Goal: Obtain resource: Download file/media

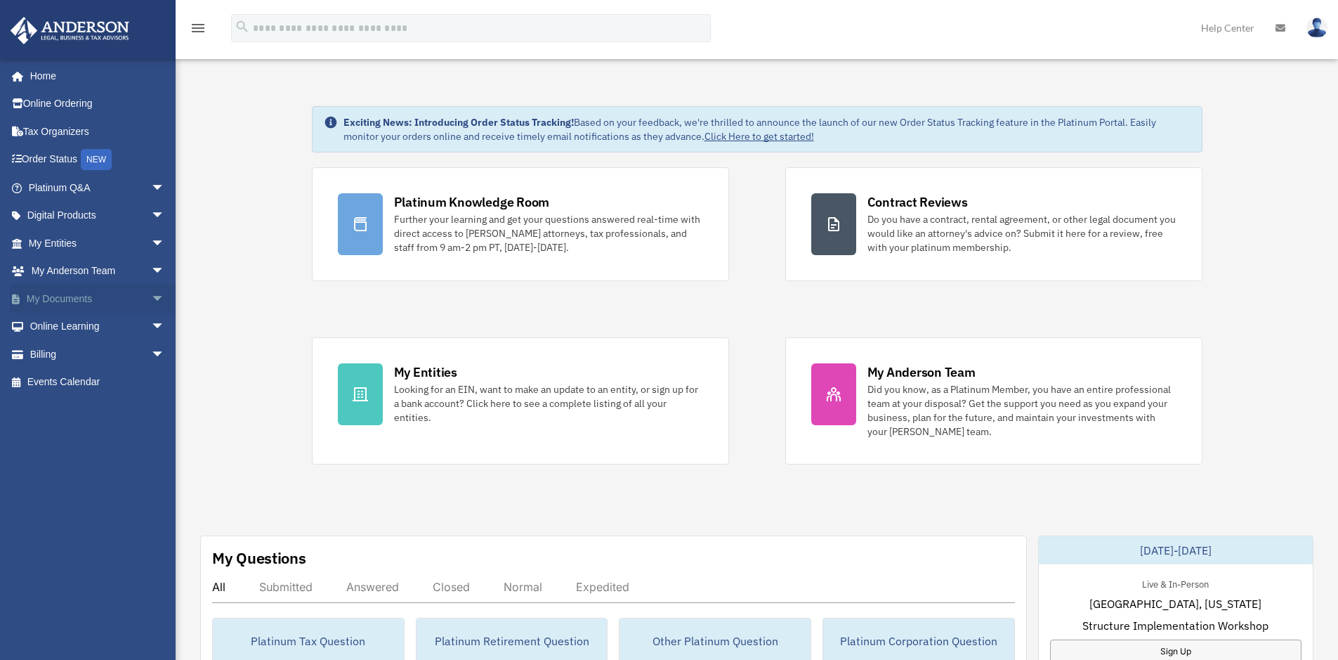
click at [70, 299] on link "My Documents arrow_drop_down" at bounding box center [98, 298] width 176 height 28
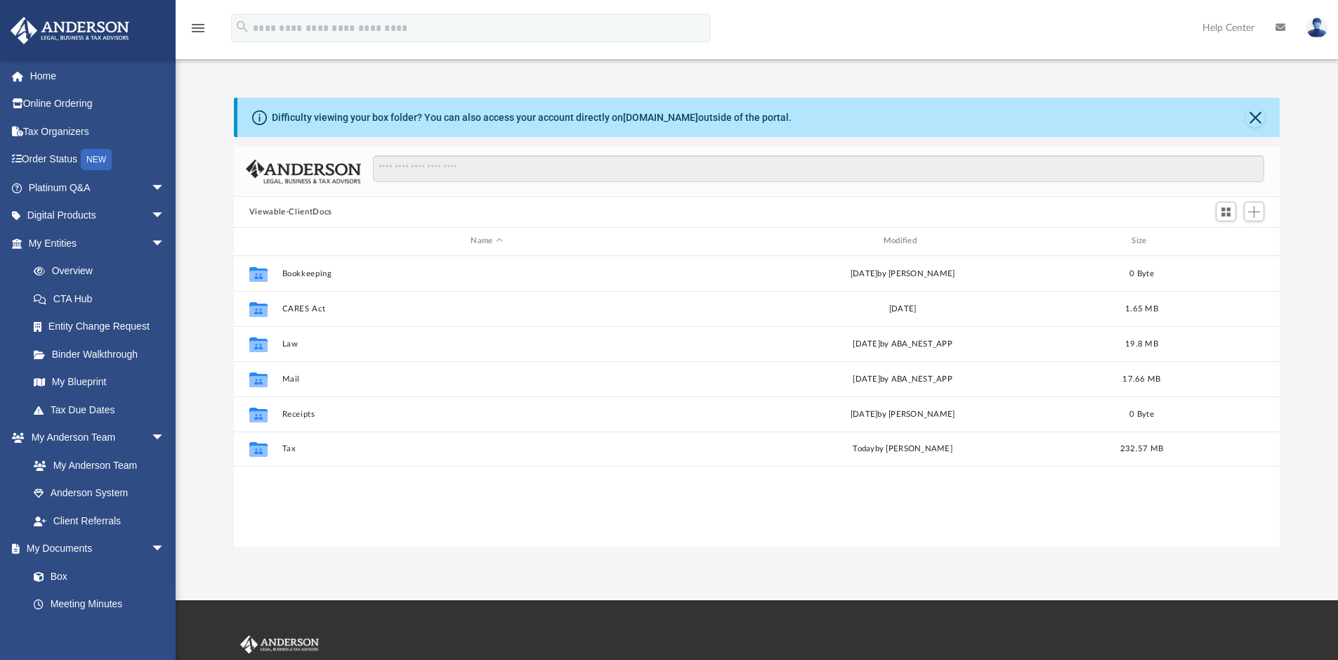
scroll to position [309, 1035]
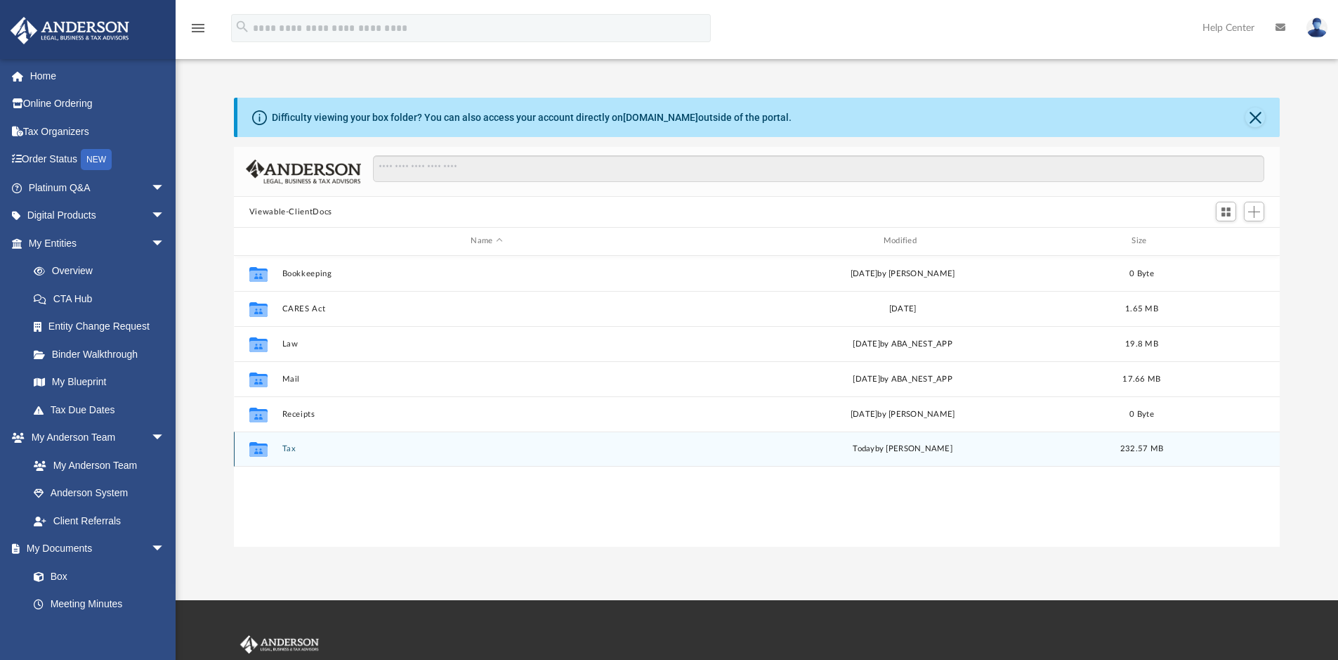
click at [383, 440] on div "Collaborated Folder Tax today by Jasmine Splunge 232.57 MB" at bounding box center [757, 448] width 1047 height 35
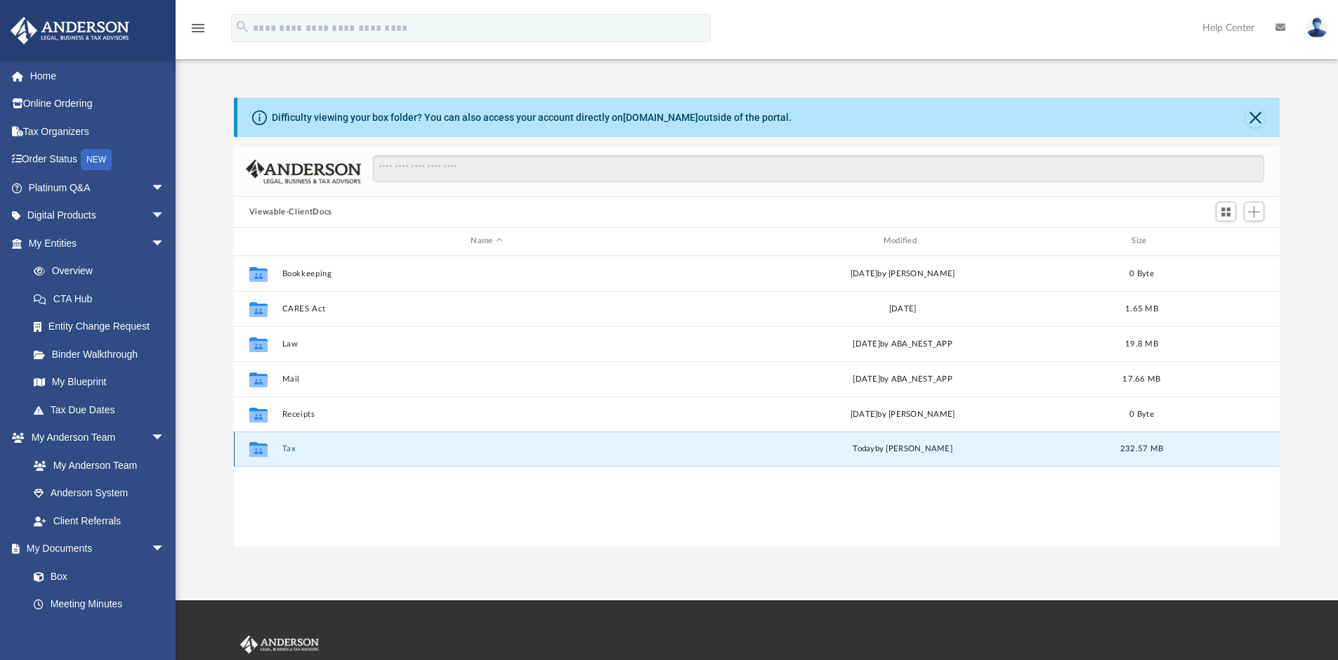
click at [356, 450] on button "Tax" at bounding box center [487, 448] width 410 height 9
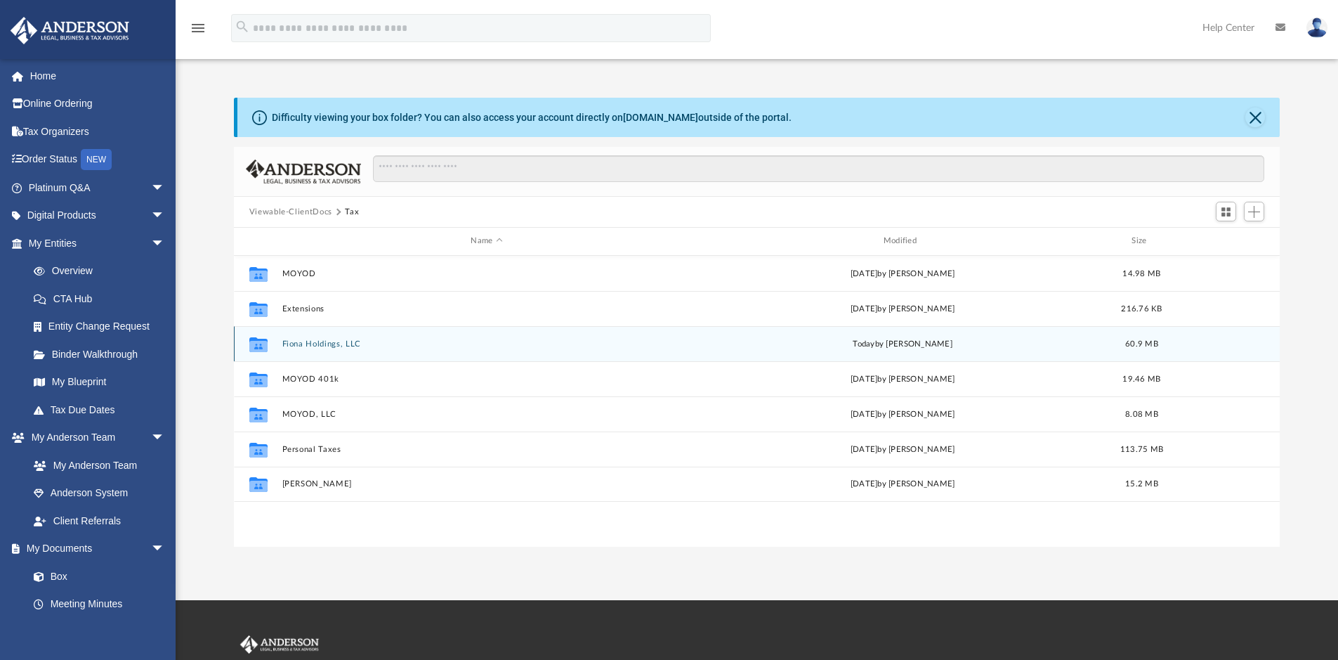
click at [420, 339] on button "Fiona Holdings, LLC" at bounding box center [487, 343] width 410 height 9
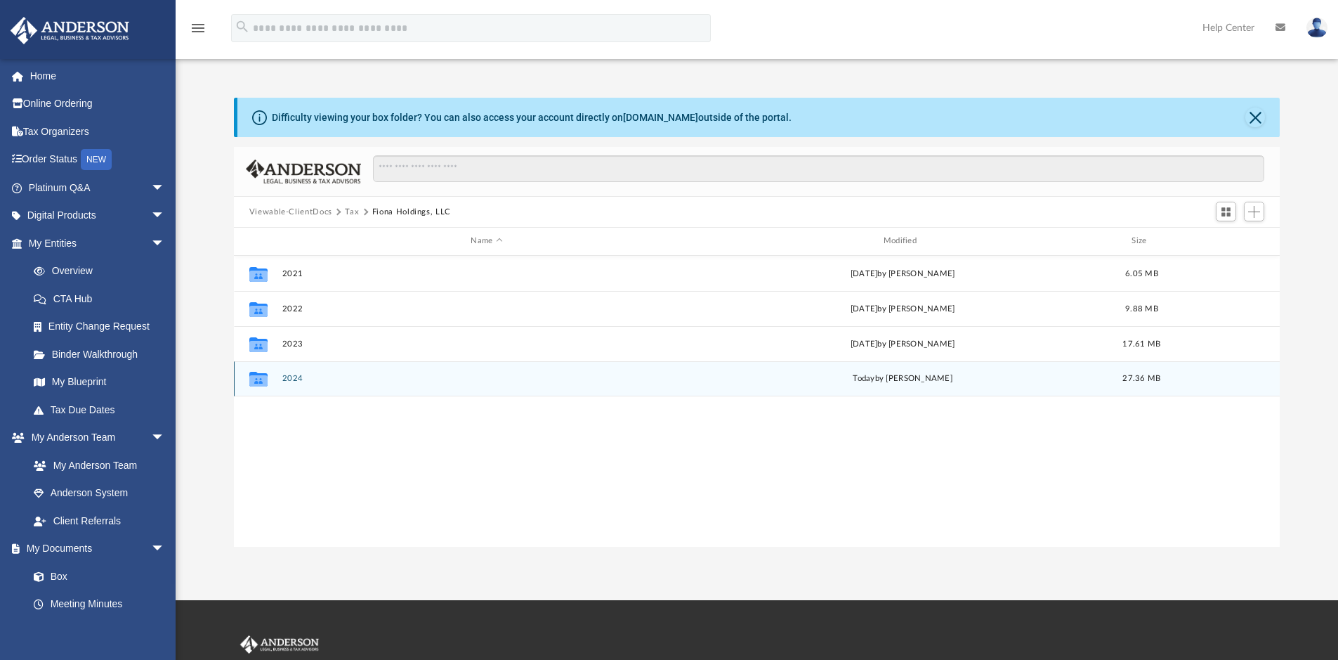
click at [464, 372] on div "Collaborated Folder 2024 today by Jasmine Splunge 27.36 MB" at bounding box center [757, 378] width 1047 height 35
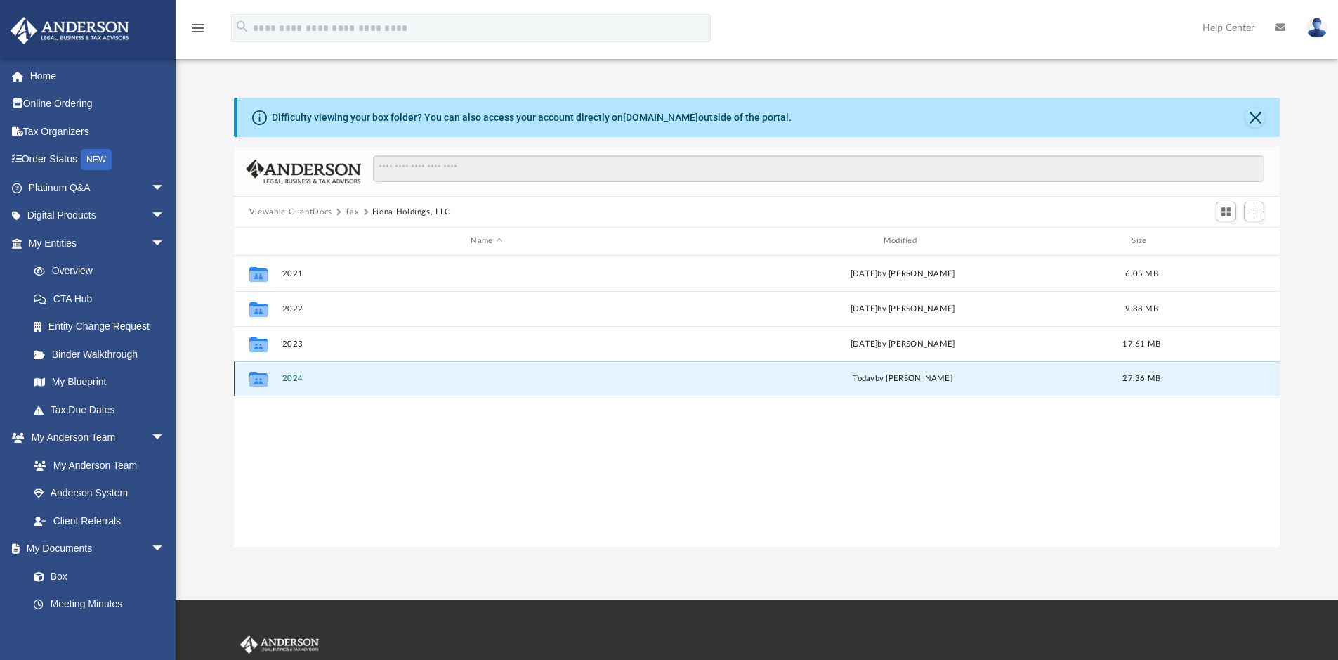
click at [459, 375] on button "2024" at bounding box center [487, 378] width 410 height 9
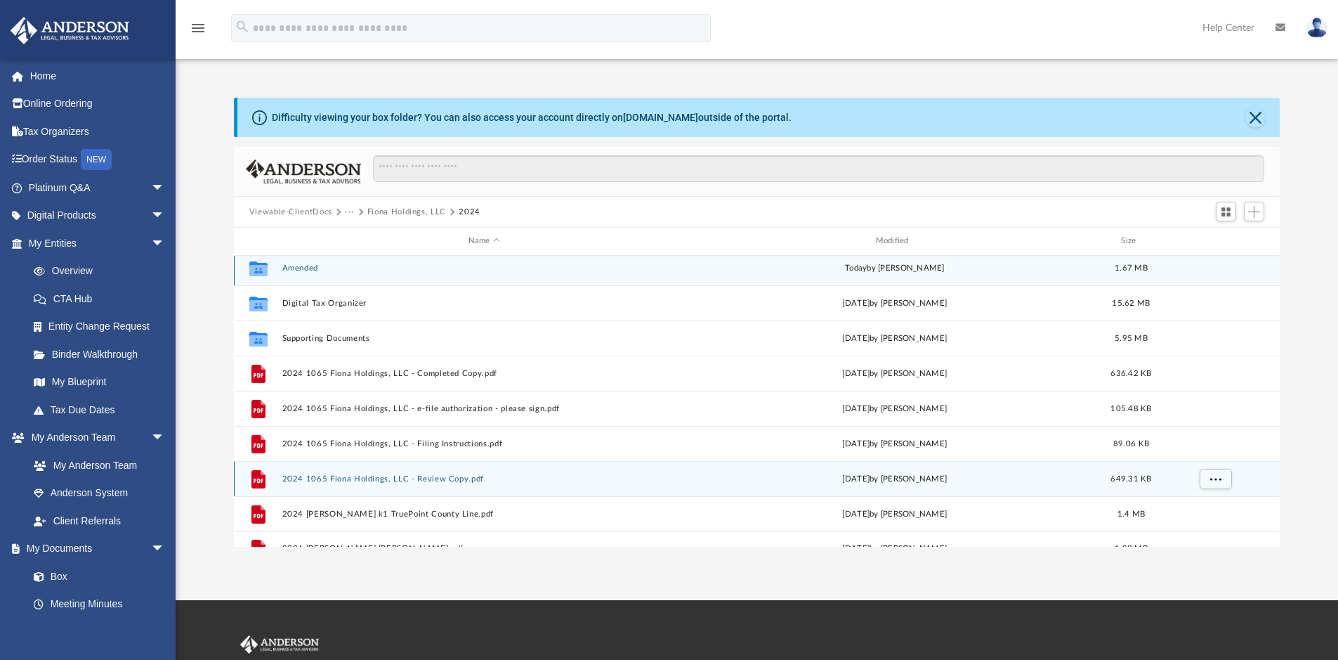
scroll to position [0, 0]
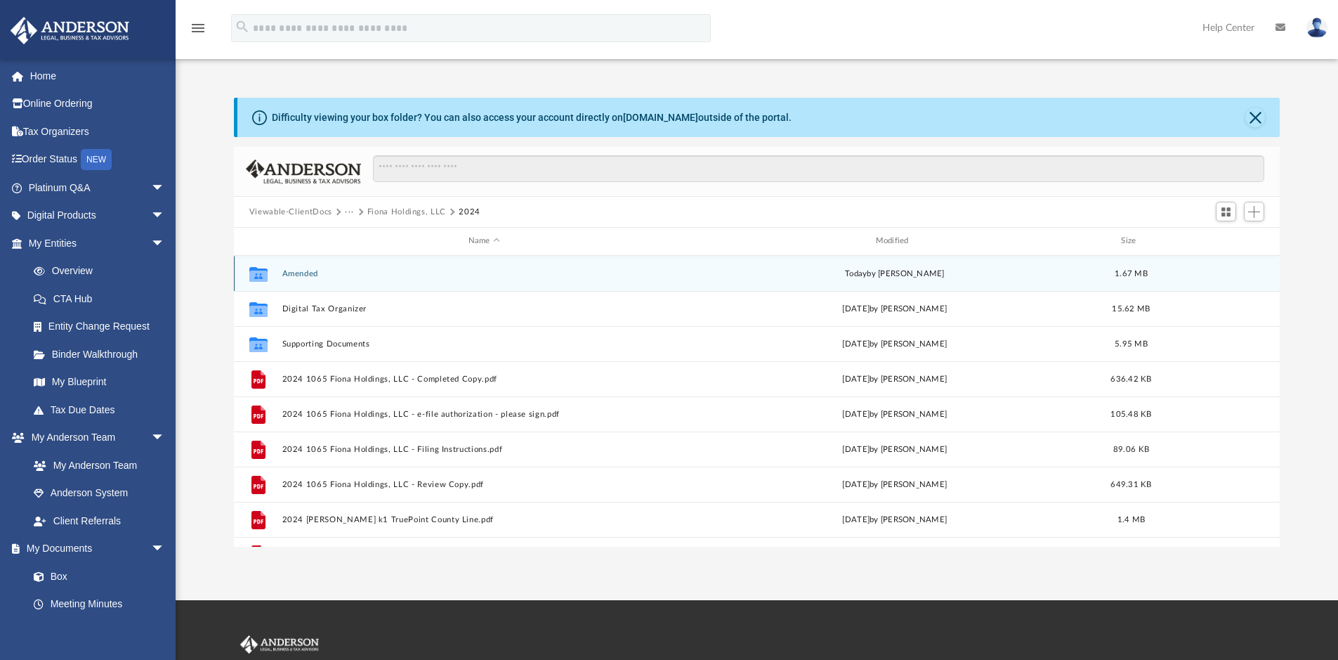
click at [528, 273] on button "Amended" at bounding box center [484, 273] width 405 height 9
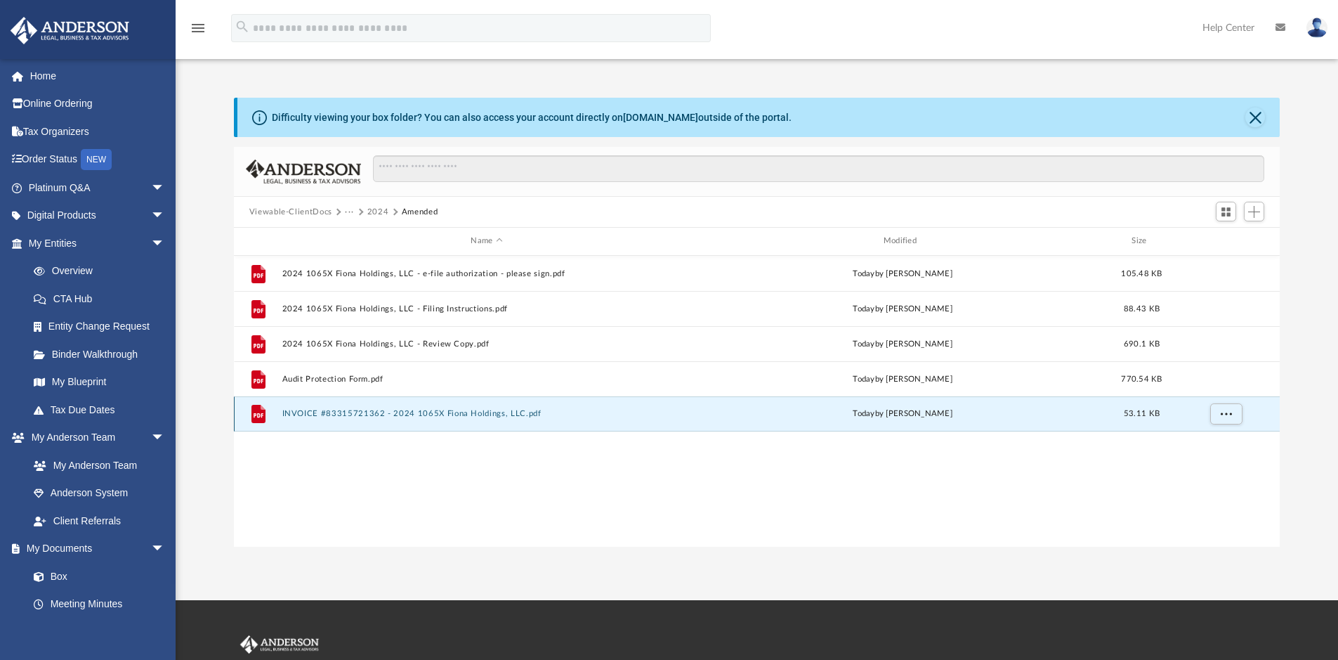
click at [431, 415] on button "INVOICE #83315721362 - 2024 1065X Fiona Holdings, LLC.pdf" at bounding box center [487, 413] width 410 height 9
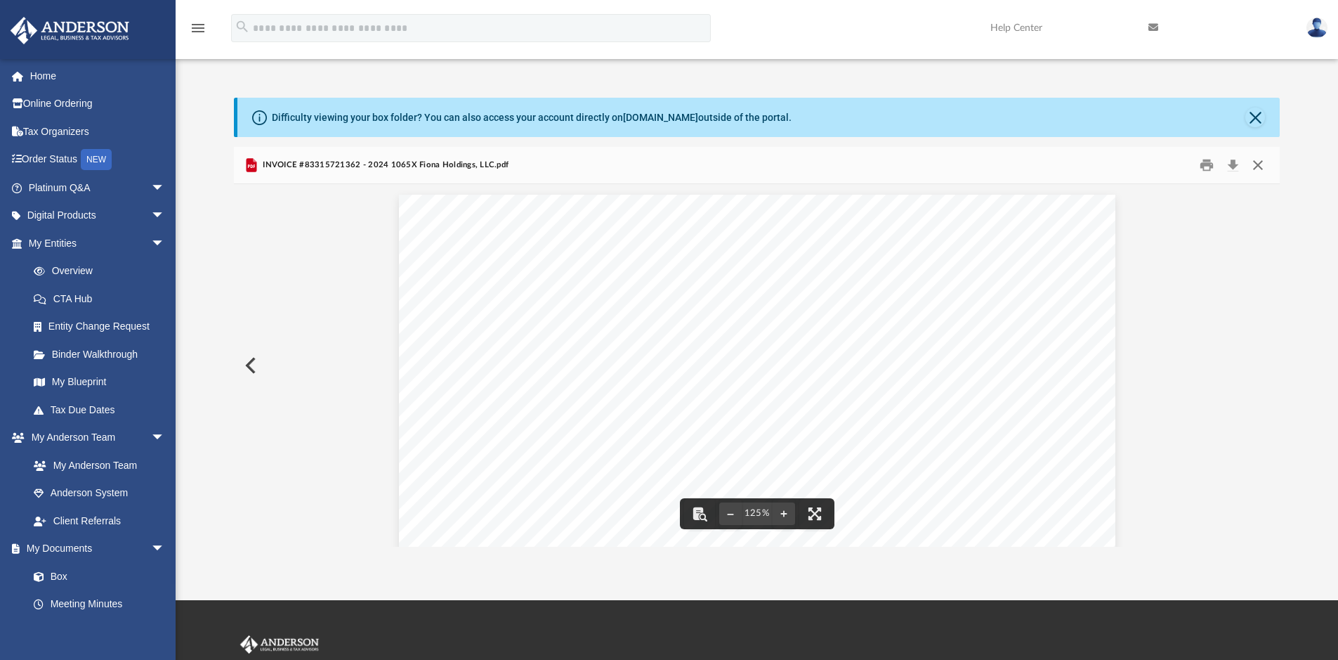
click at [1259, 164] on button "Close" at bounding box center [1257, 166] width 25 height 22
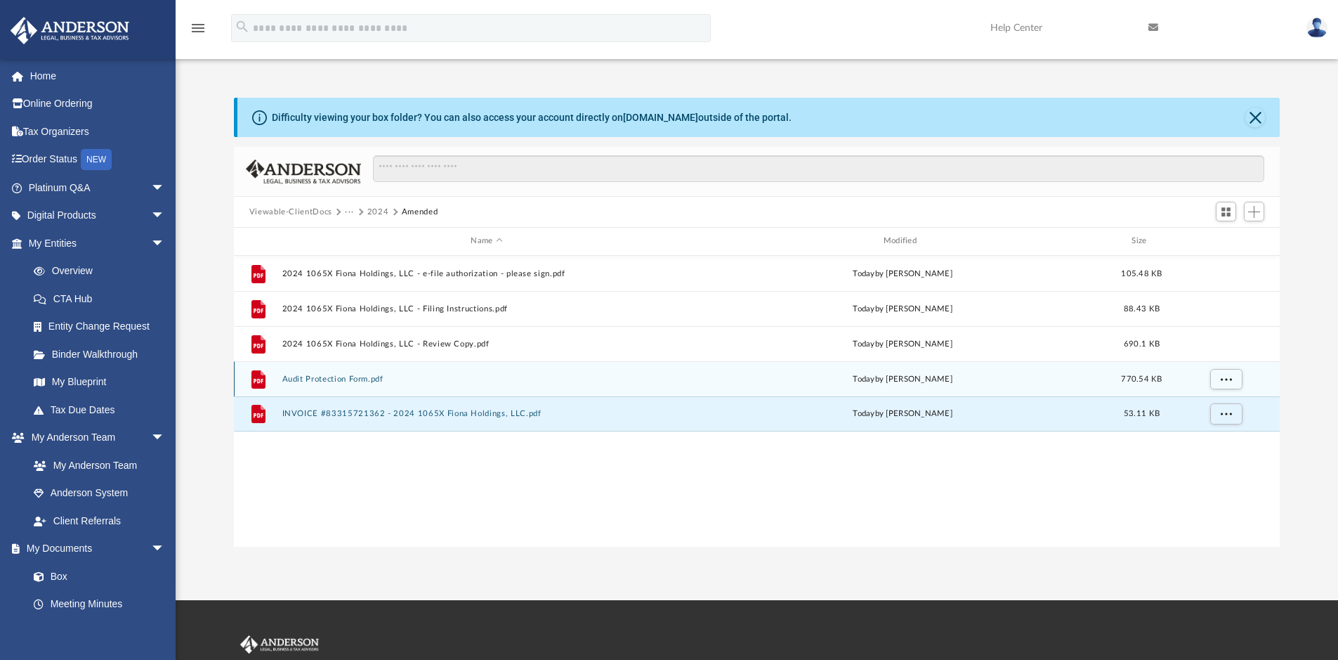
click at [355, 379] on button "Audit Protection Form.pdf" at bounding box center [487, 378] width 410 height 9
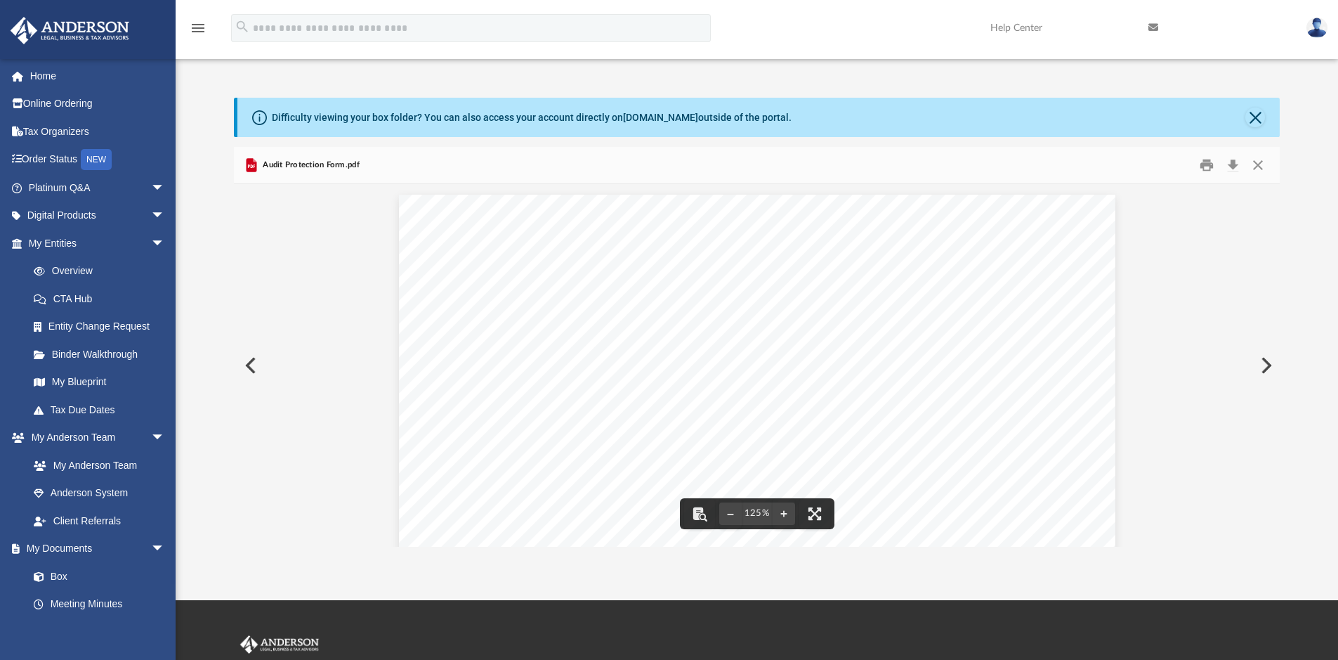
click at [447, 426] on div "TAX PREPARATION AUDIT PROTECTION Special Offer for Anderson Advisors Prepared R…" at bounding box center [757, 658] width 716 height 927
click at [454, 430] on div "TAX PREPARATION AUDIT PROTECTION Special Offer for Anderson Advisors Prepared R…" at bounding box center [757, 658] width 716 height 927
click at [451, 431] on div "TAX PREPARATION AUDIT PROTECTION Special Offer for Anderson Advisors Prepared R…" at bounding box center [757, 658] width 716 height 927
click at [1206, 169] on button "Print" at bounding box center [1207, 166] width 28 height 22
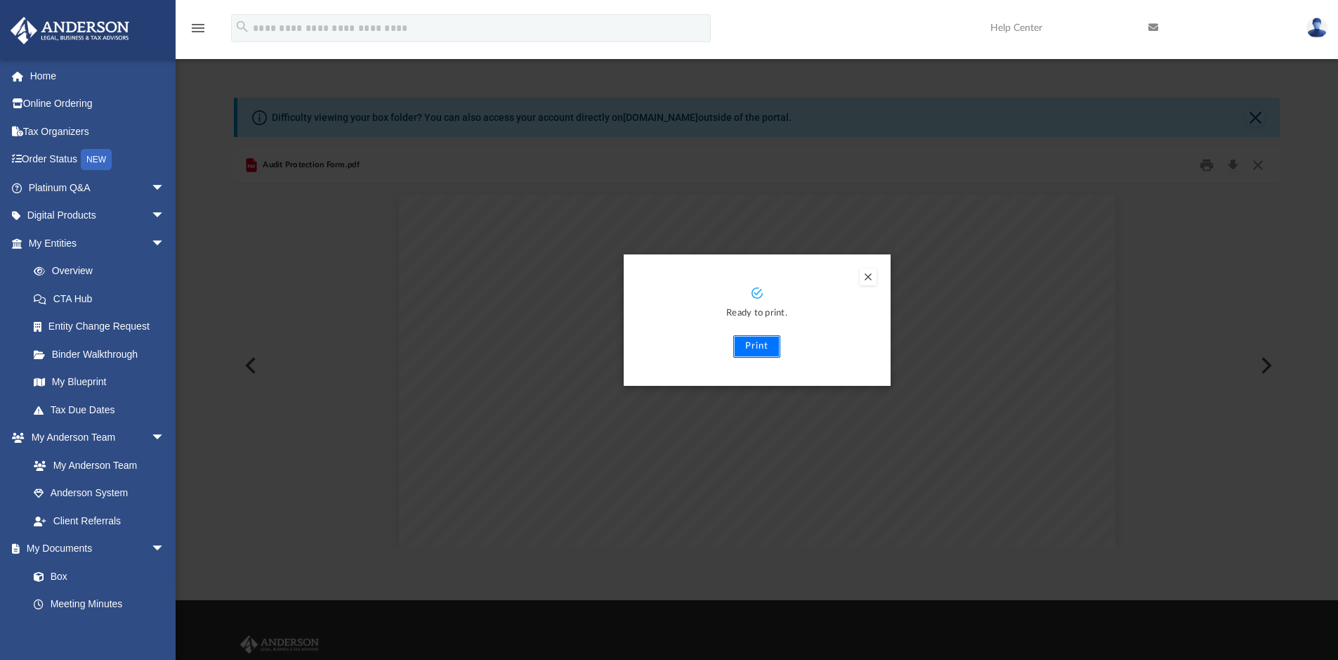
click at [757, 348] on button "Print" at bounding box center [756, 346] width 47 height 22
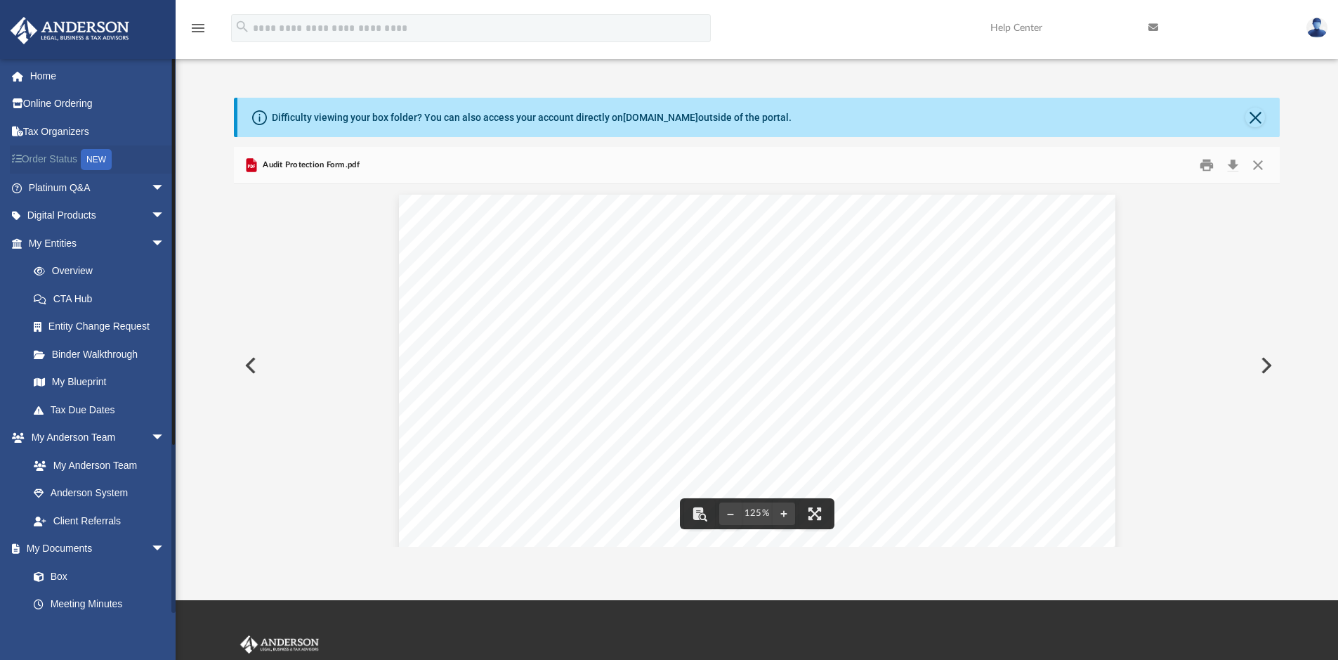
click at [65, 157] on link "Order Status NEW" at bounding box center [98, 159] width 176 height 29
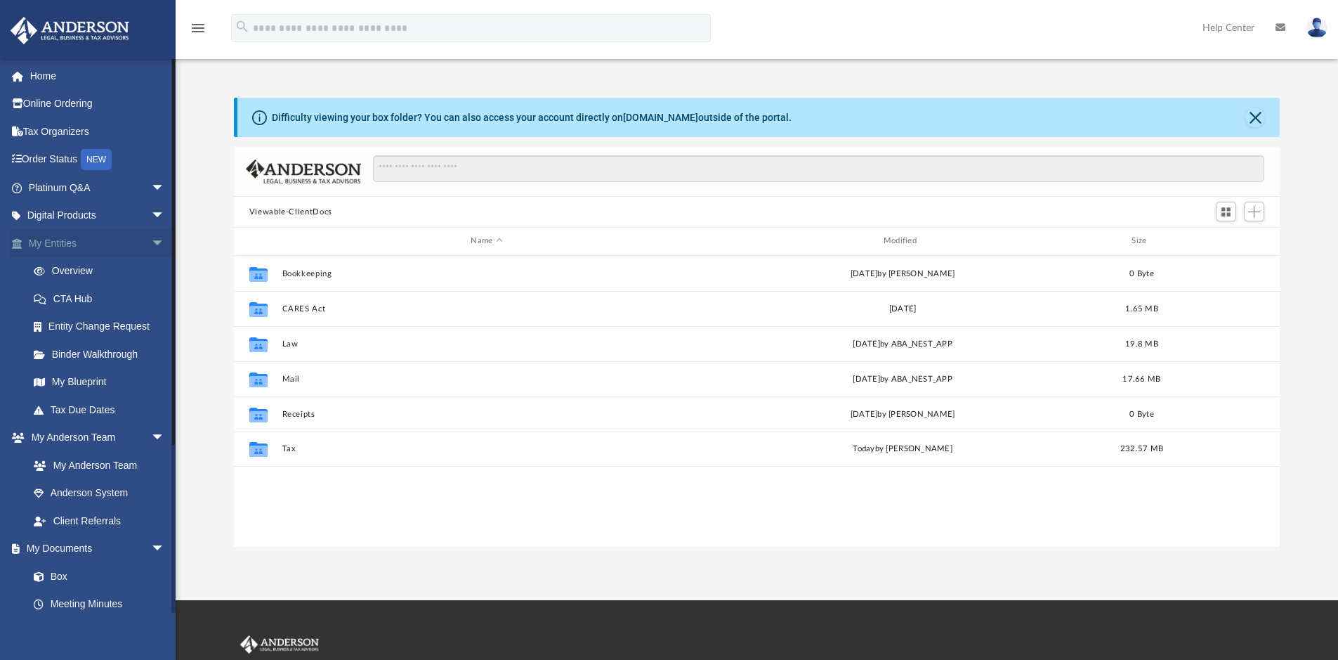
scroll to position [309, 1035]
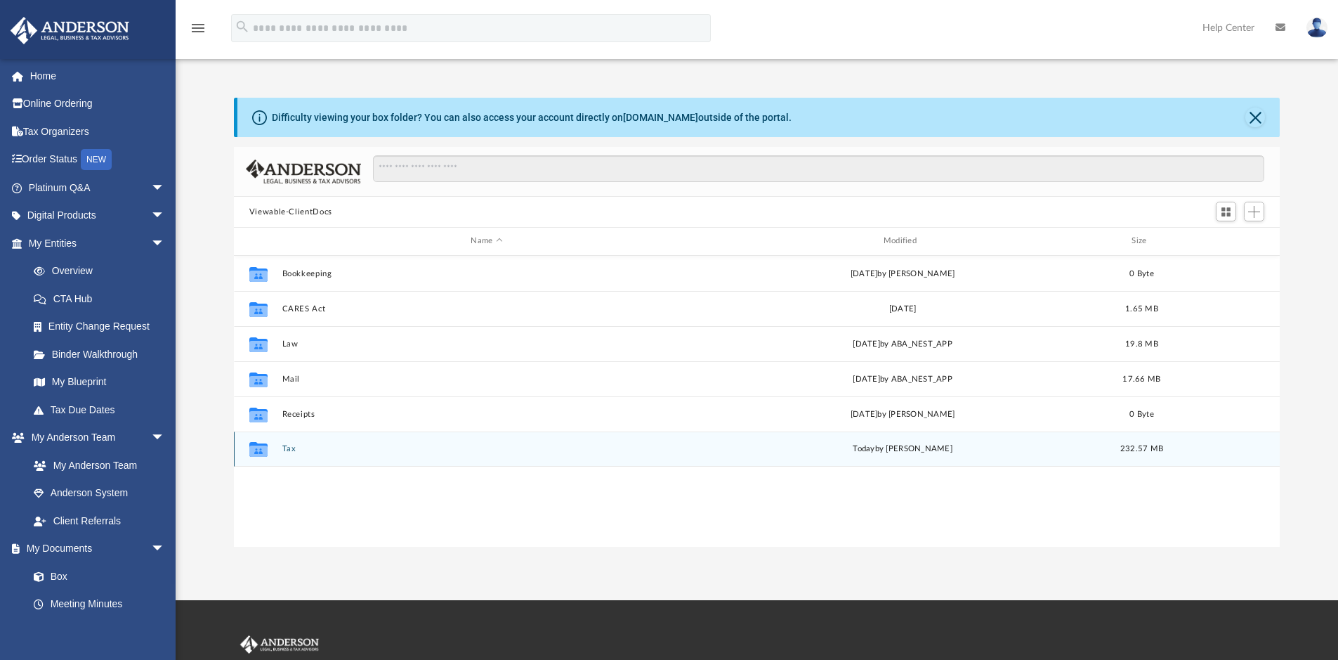
click at [368, 454] on div "Collaborated Folder Tax [DATE] by [PERSON_NAME] 232.57 MB" at bounding box center [757, 448] width 1047 height 35
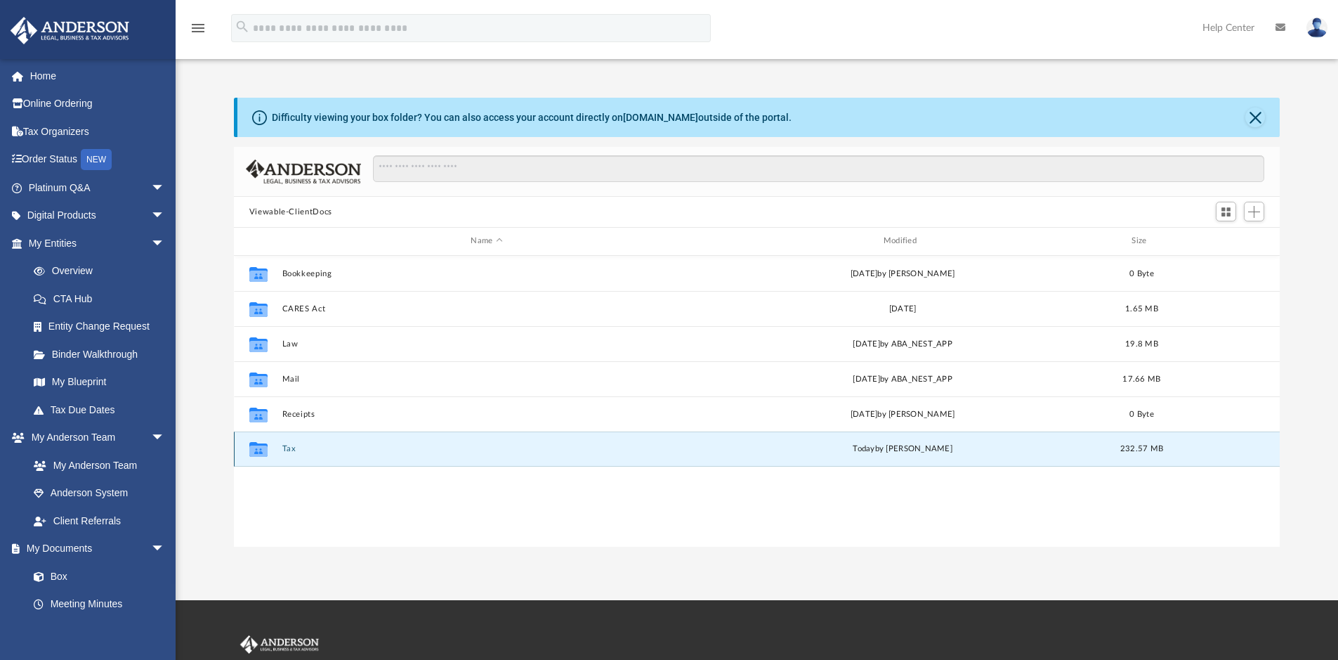
click at [446, 454] on div "Collaborated Folder Tax [DATE] by [PERSON_NAME] 232.57 MB" at bounding box center [757, 448] width 1047 height 35
click at [398, 454] on div "Collaborated Folder Tax [DATE] by [PERSON_NAME] 232.57 MB" at bounding box center [757, 448] width 1047 height 35
click at [398, 454] on div "Collaborated Folder Tax today by Jasmine Splunge 232.57 MB" at bounding box center [757, 448] width 1047 height 35
click at [356, 452] on button "Tax" at bounding box center [487, 448] width 410 height 9
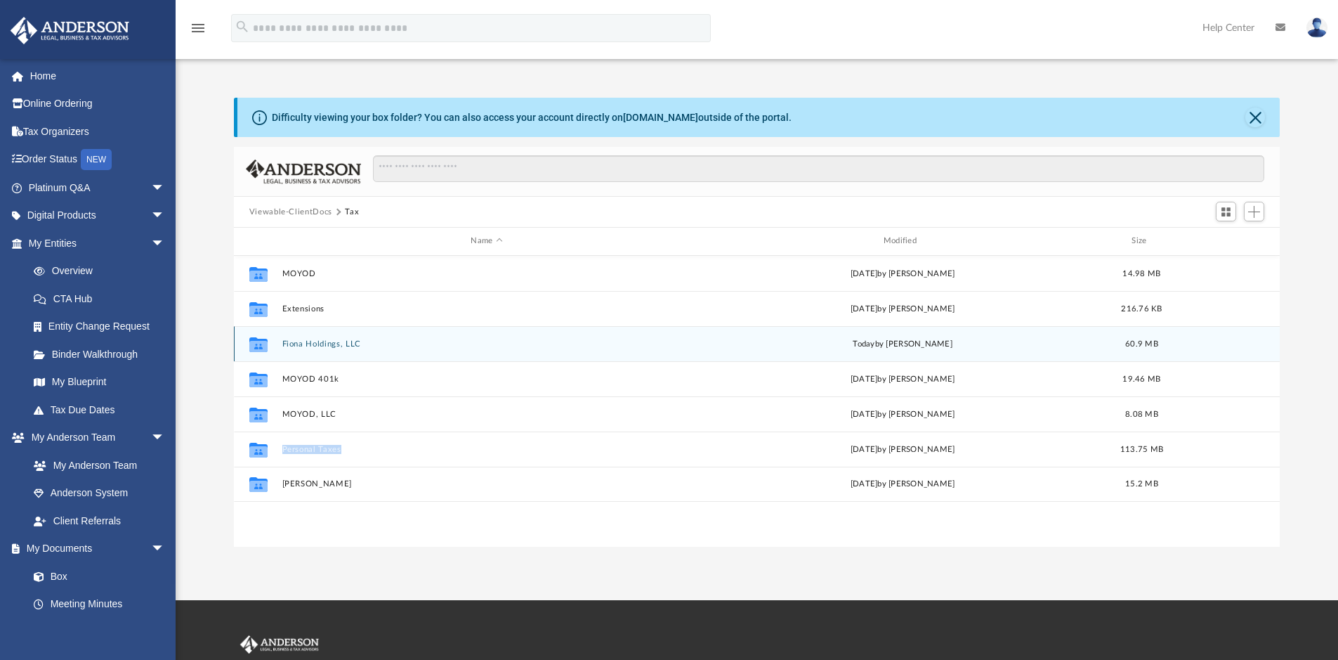
click at [432, 342] on button "Fiona Holdings, LLC" at bounding box center [487, 343] width 410 height 9
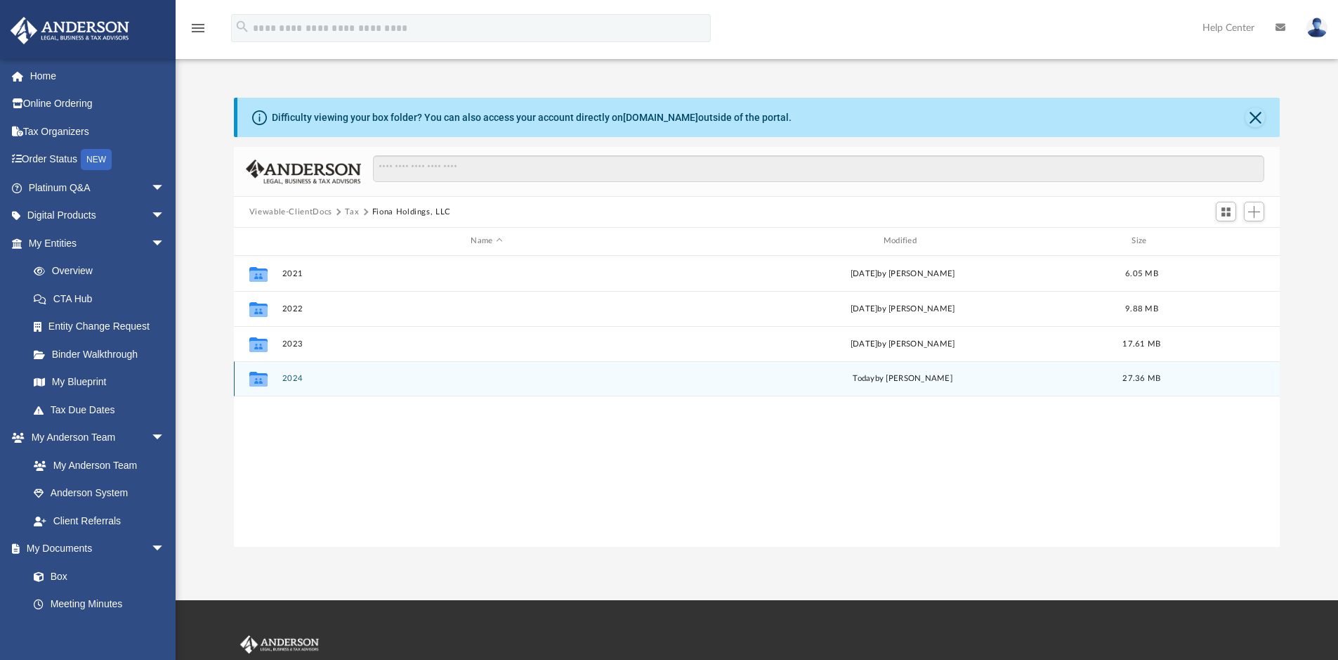
click at [346, 374] on button "2024" at bounding box center [487, 378] width 410 height 9
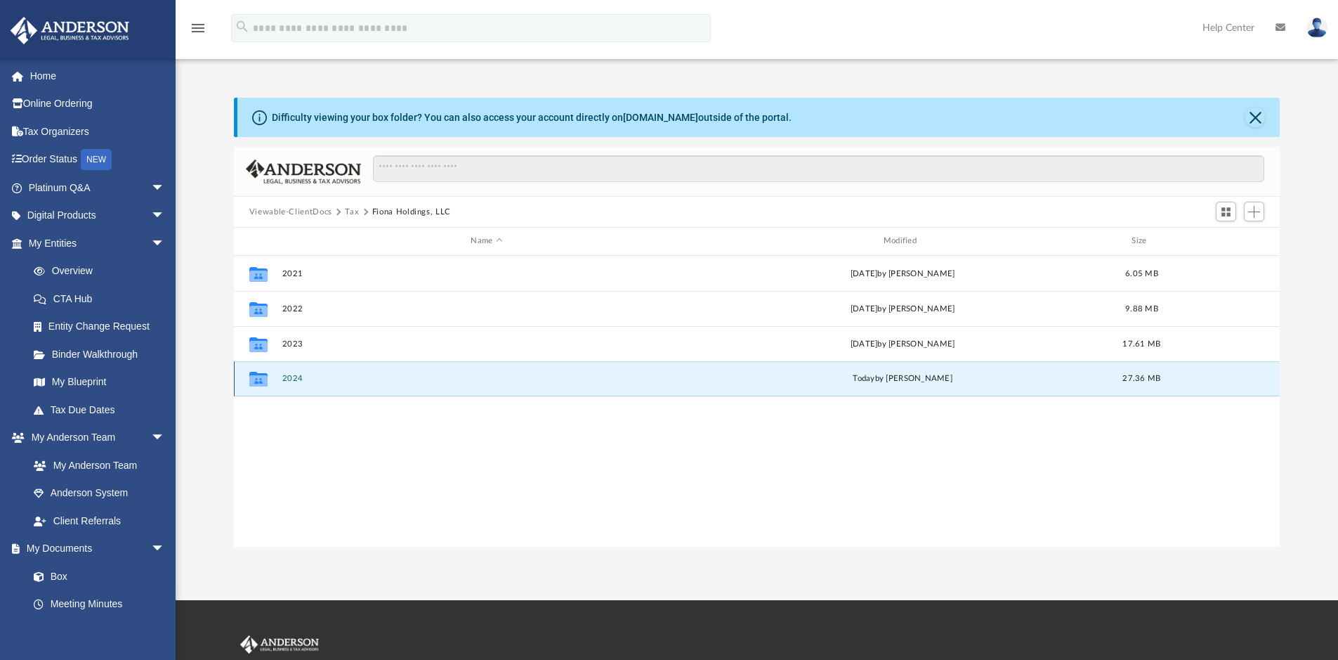
click at [346, 373] on div "Collaborated Folder 2024 today by Jasmine Splunge 27.36 MB" at bounding box center [757, 378] width 1047 height 35
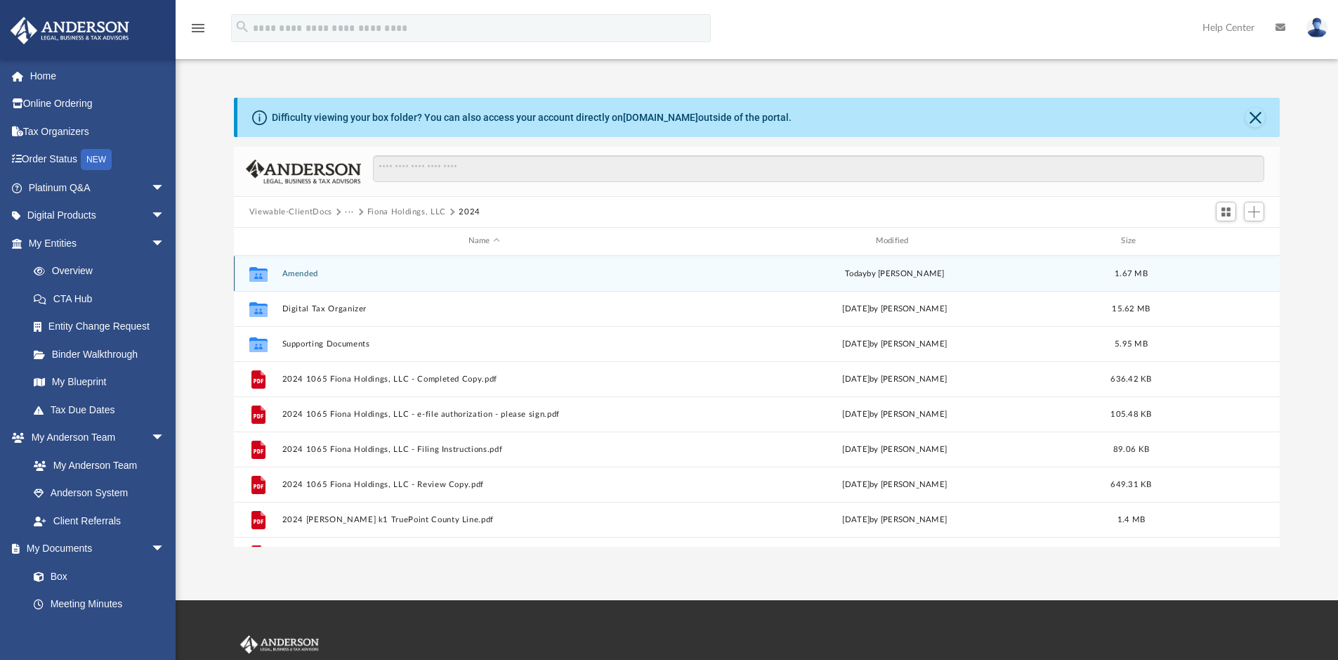
click at [450, 272] on button "Amended" at bounding box center [484, 273] width 405 height 9
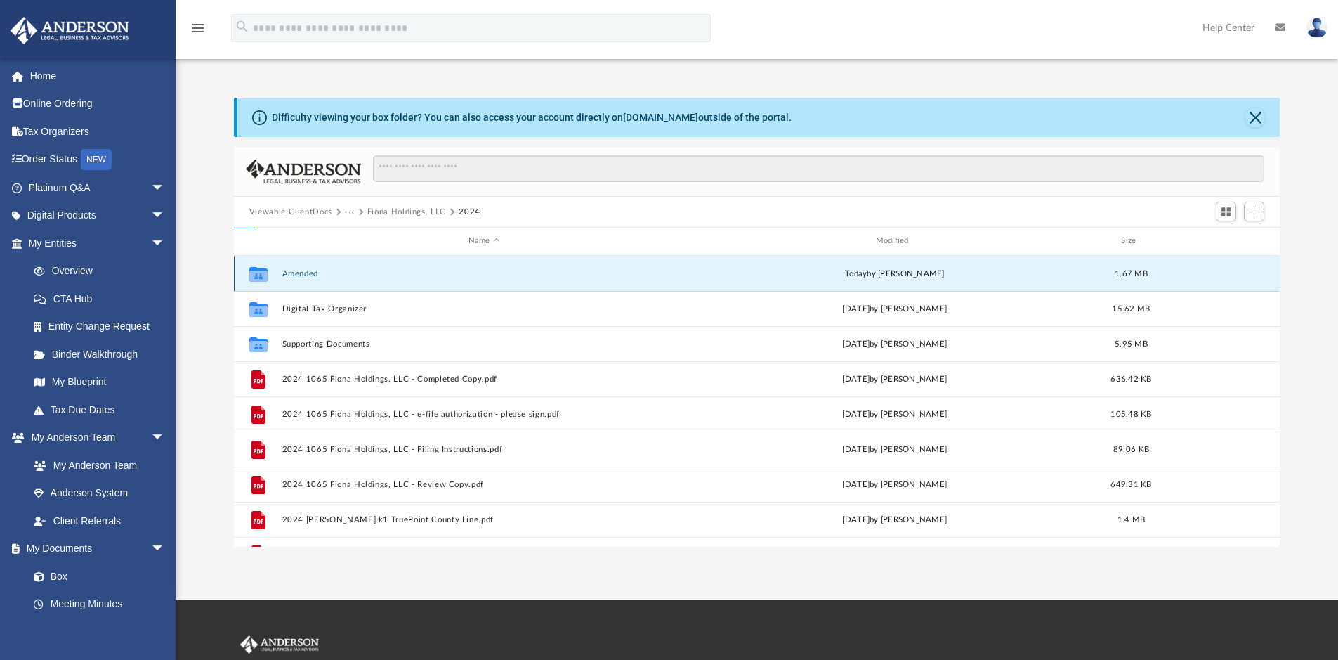
click at [450, 272] on button "Amended" at bounding box center [484, 273] width 405 height 9
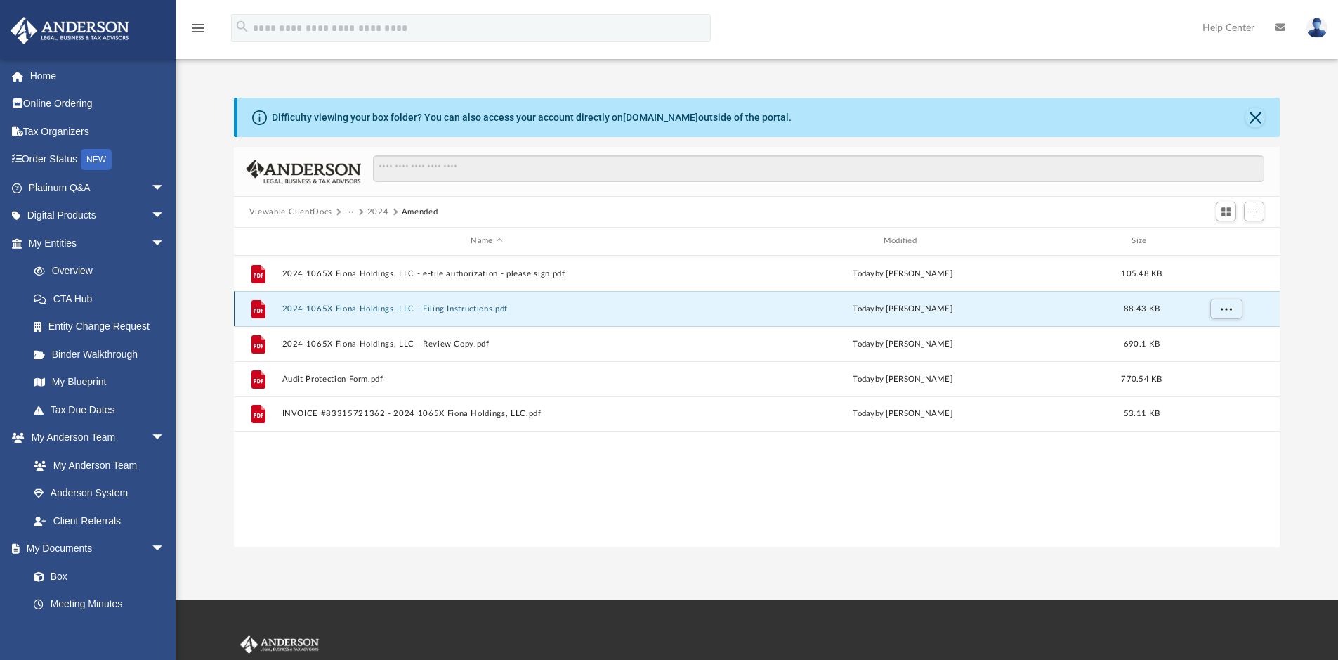
click at [587, 304] on button "2024 1065X Fiona Holdings, LLC - Filing Instructions.pdf" at bounding box center [487, 308] width 410 height 9
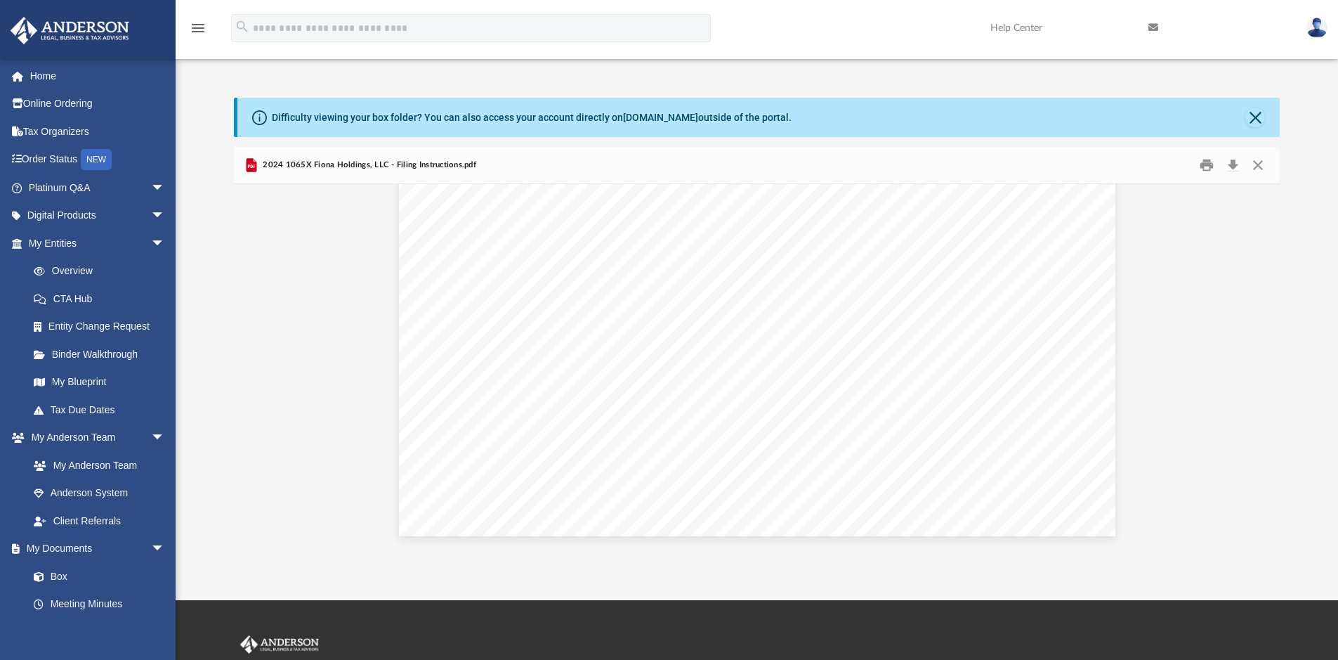
scroll to position [654, 0]
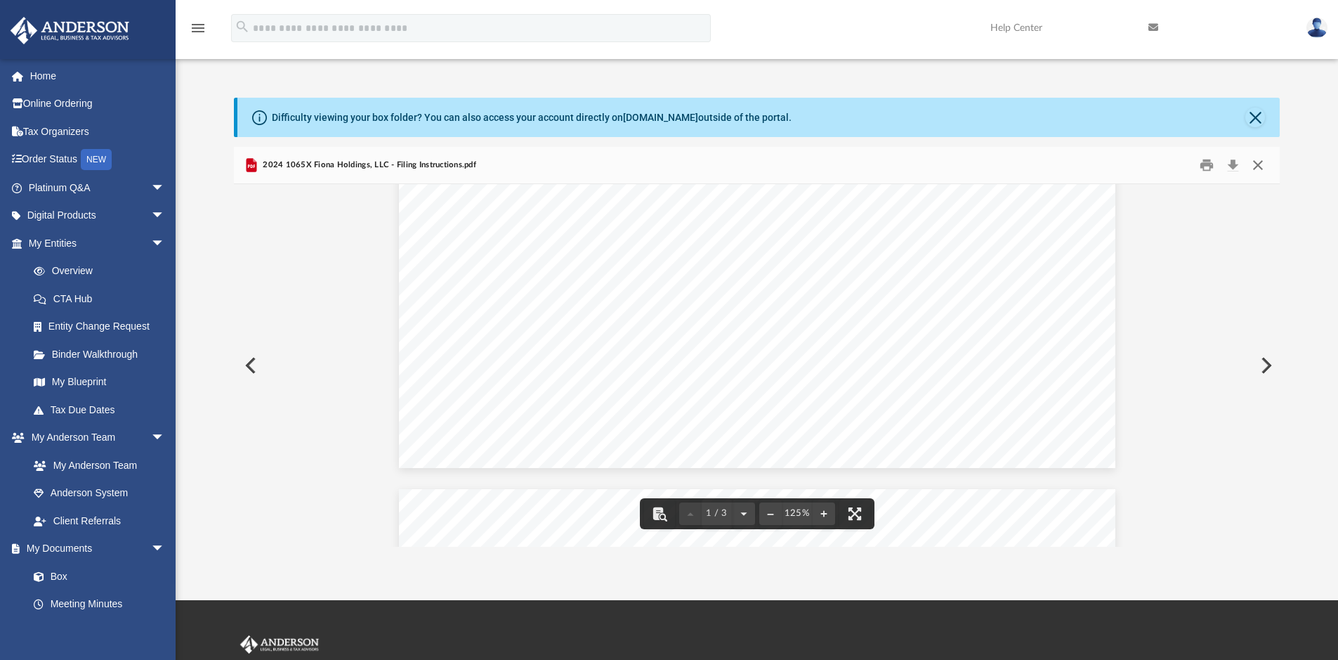
click at [1264, 165] on button "Close" at bounding box center [1257, 166] width 25 height 22
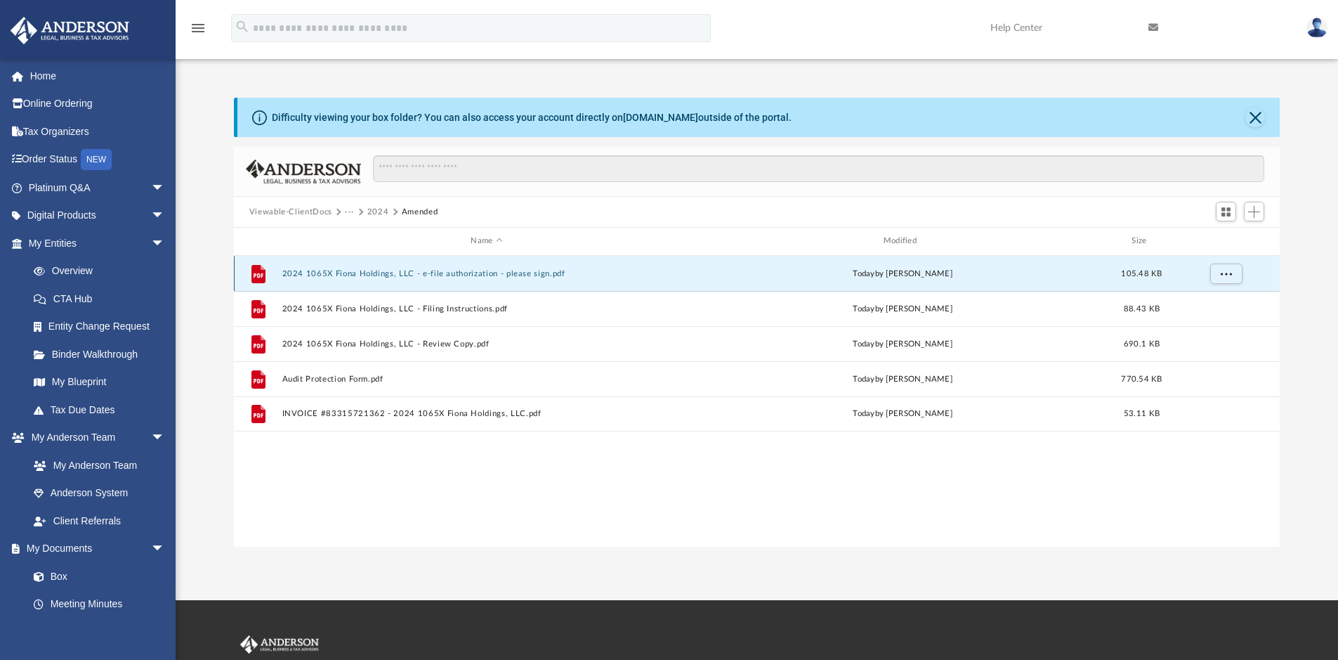
click at [527, 275] on button "2024 1065X Fiona Holdings, LLC - e-file authorization - please sign.pdf" at bounding box center [487, 273] width 410 height 9
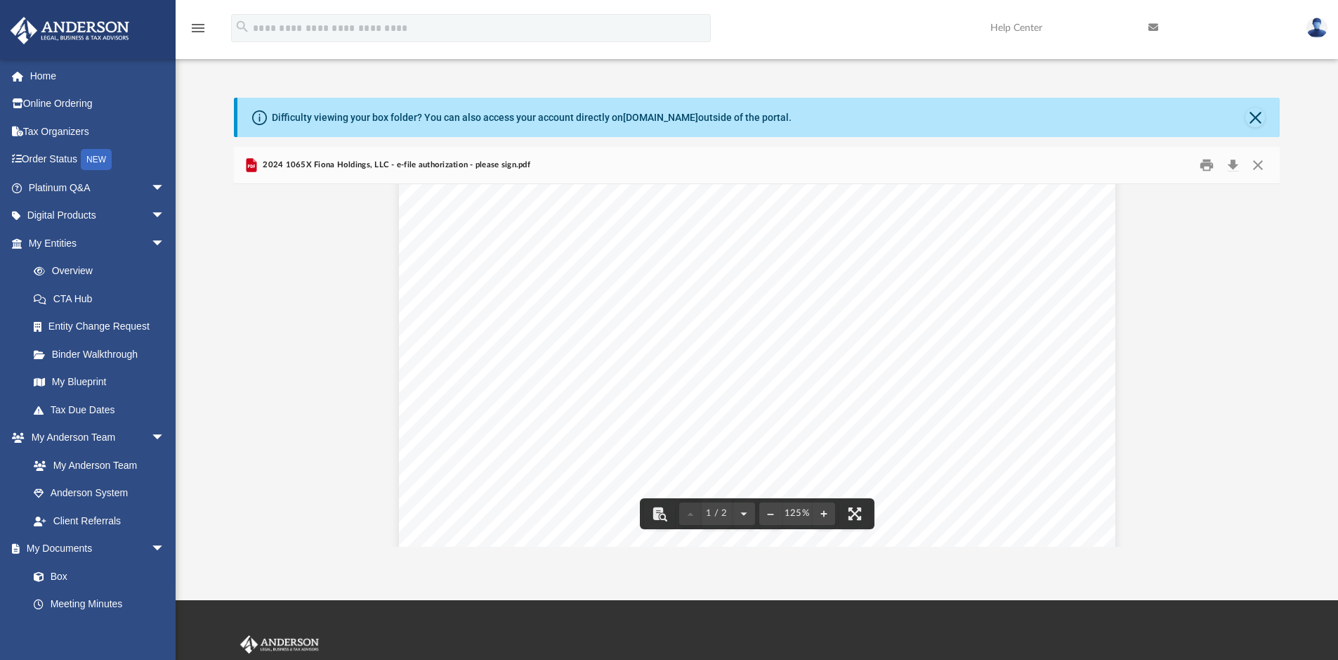
scroll to position [0, 0]
click at [1258, 111] on button "Close" at bounding box center [1255, 117] width 20 height 20
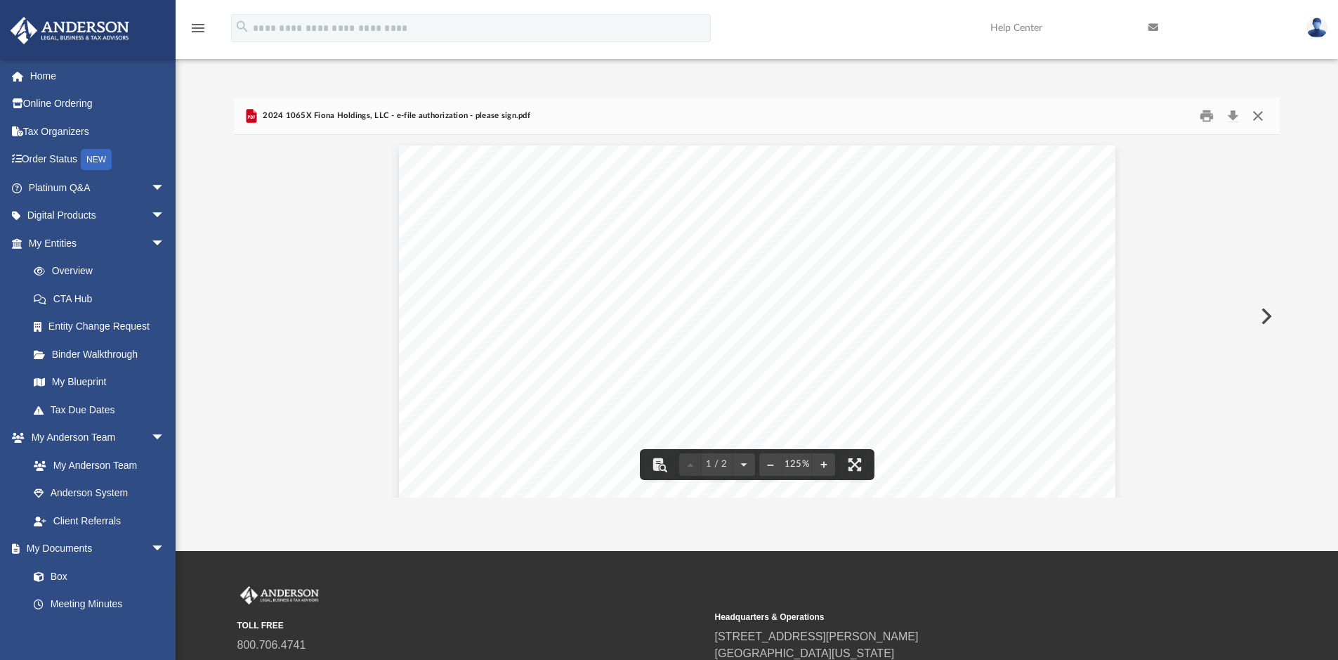
click at [1264, 116] on button "Close" at bounding box center [1257, 116] width 25 height 22
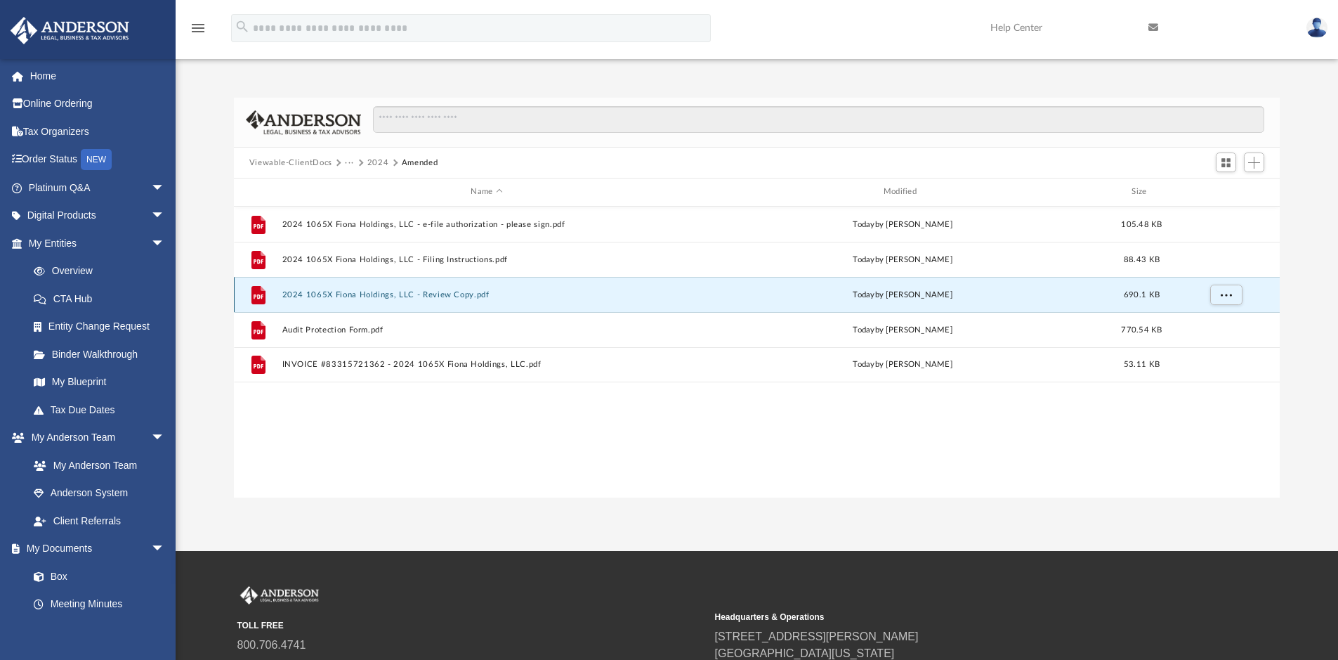
click at [452, 293] on button "2024 1065X Fiona Holdings, LLC - Review Copy.pdf" at bounding box center [487, 294] width 410 height 9
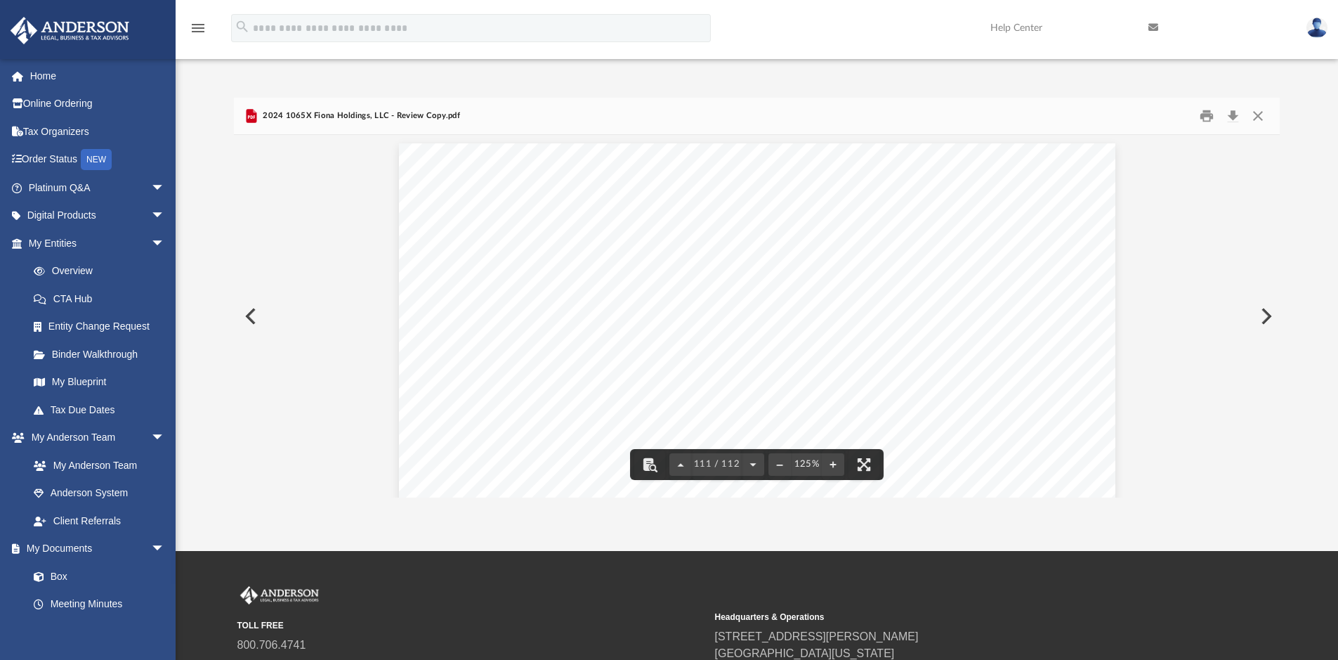
scroll to position [100578, 0]
click at [1264, 117] on button "Close" at bounding box center [1257, 116] width 25 height 22
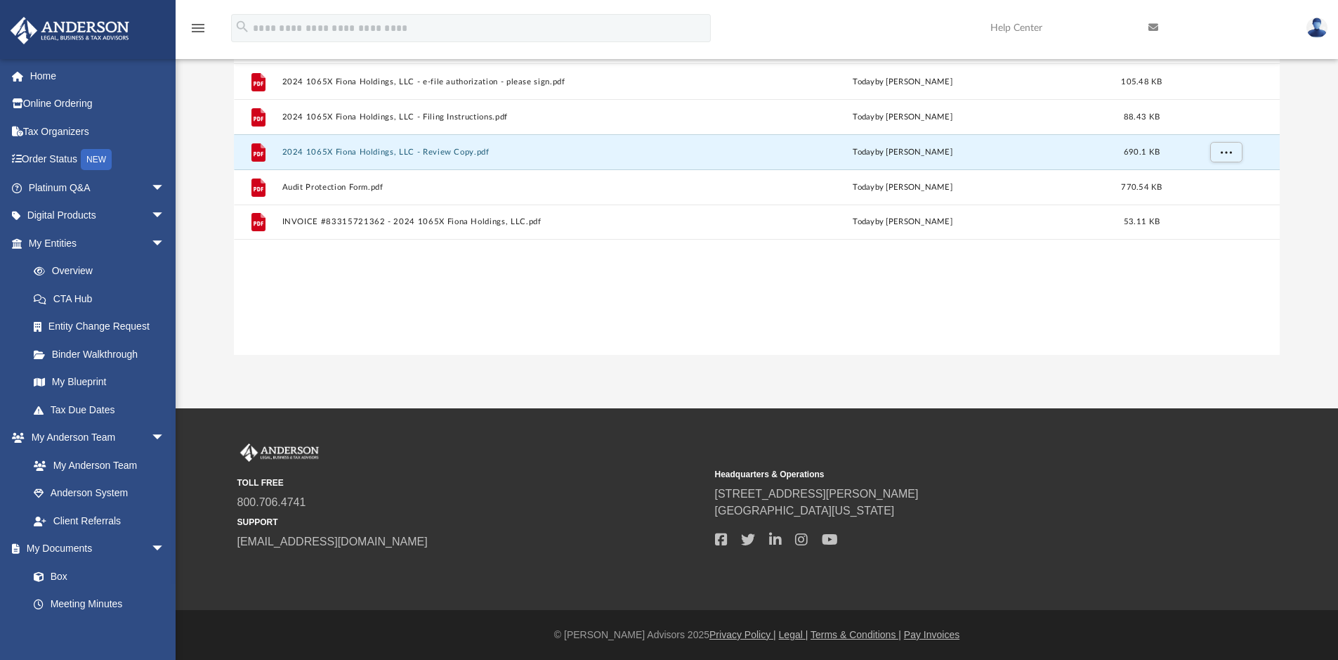
scroll to position [0, 0]
